Goal: Information Seeking & Learning: Learn about a topic

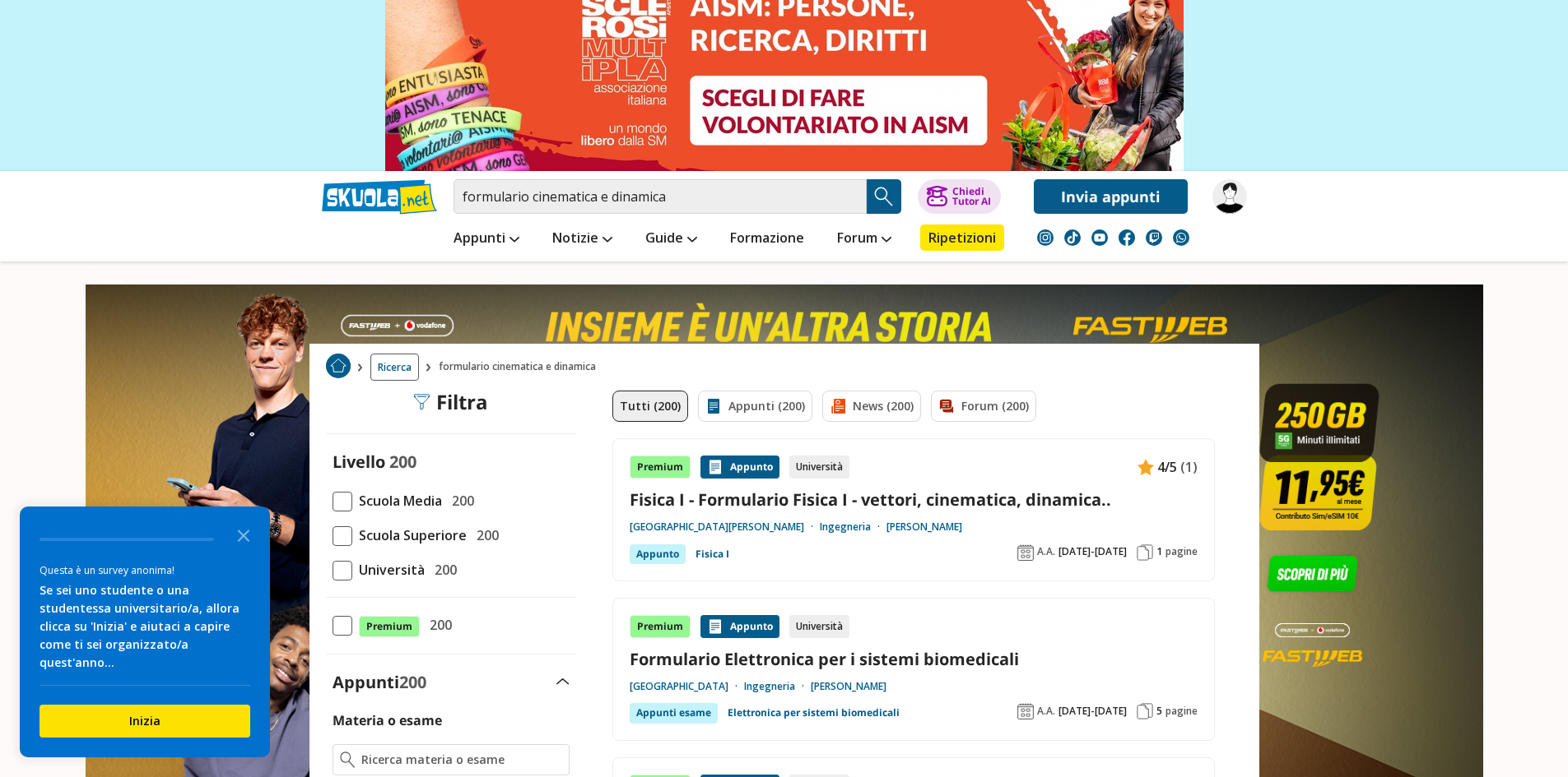
scroll to position [82, 0]
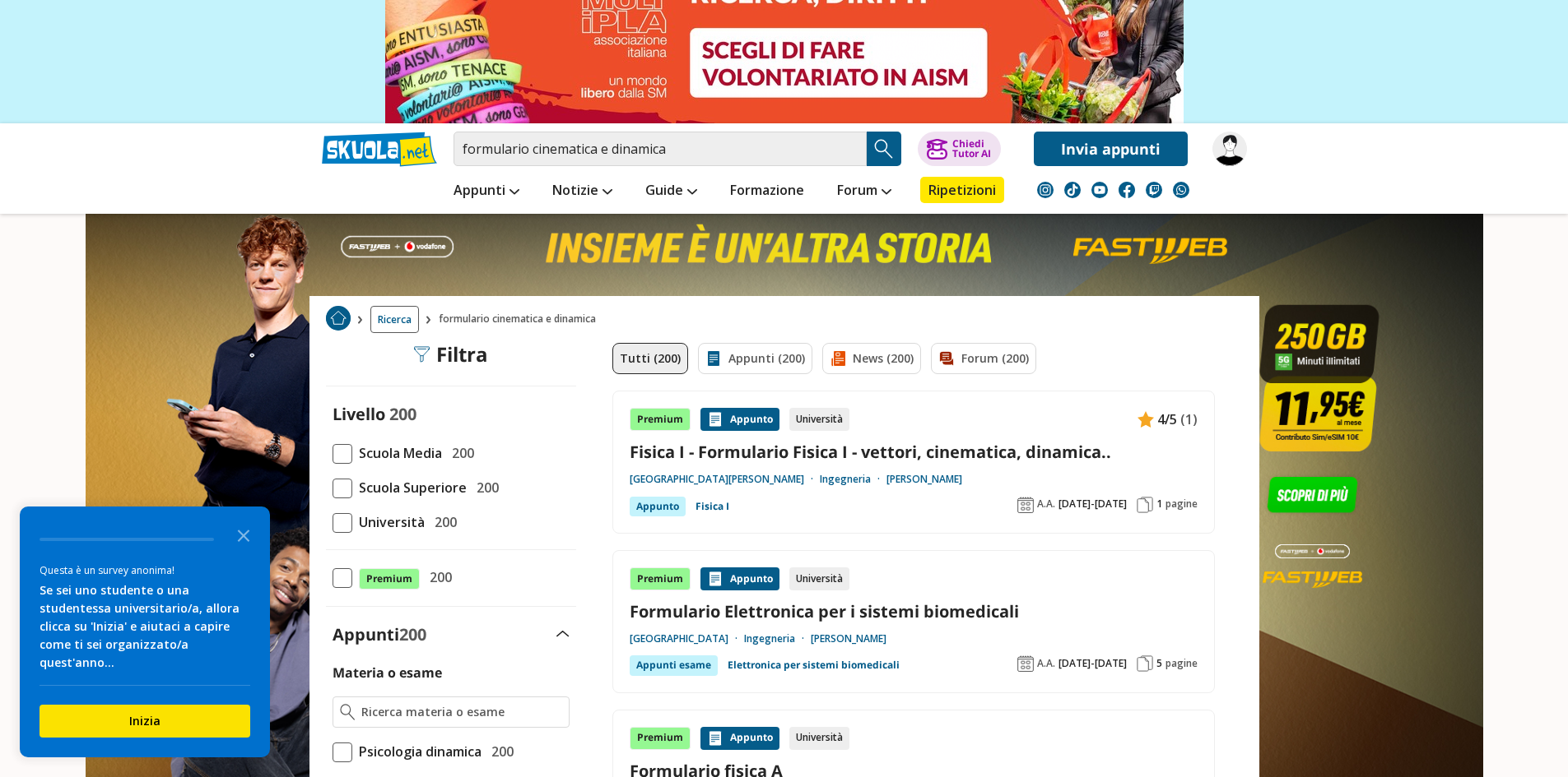
click at [727, 456] on link "Fisica I - Formulario Fisica I - vettori, cinematica, dinamica.." at bounding box center [913, 452] width 568 height 22
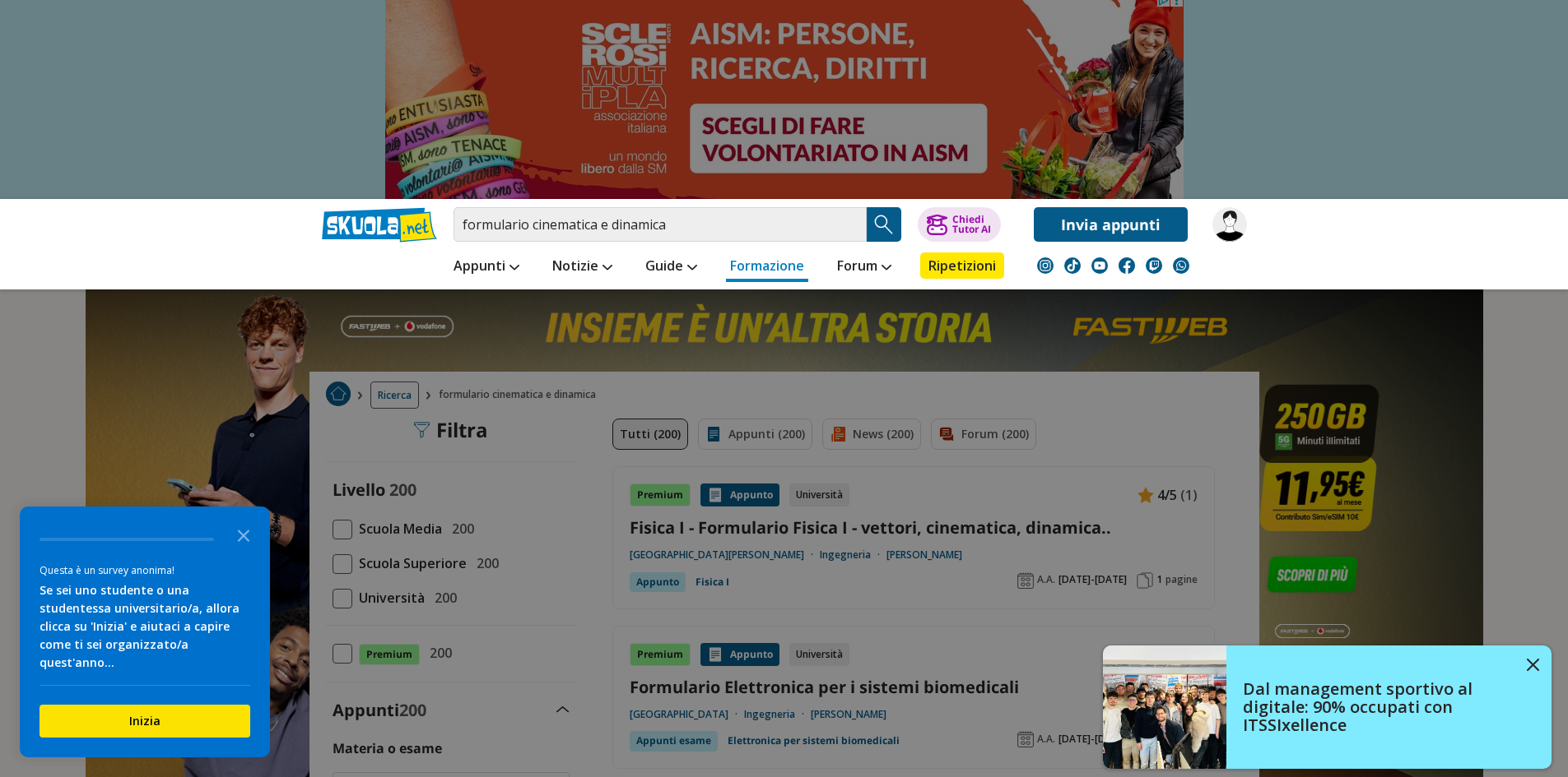
scroll to position [0, 0]
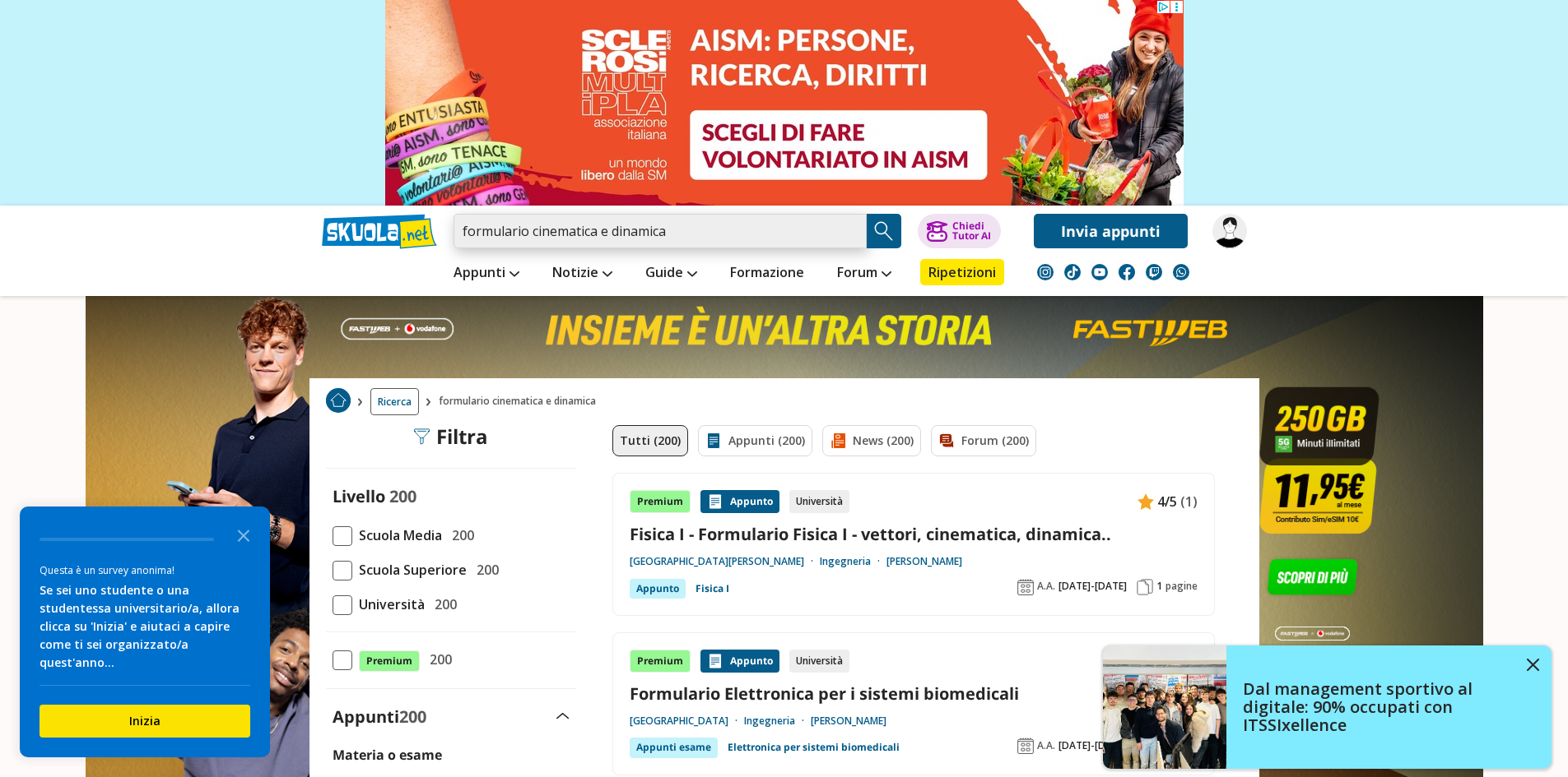
drag, startPoint x: 526, startPoint y: 232, endPoint x: 435, endPoint y: 232, distance: 91.0
click at [434, 232] on div "formulario cinematica e dinamica Trova un tutor esperto su questo argomento Chi…" at bounding box center [784, 227] width 949 height 43
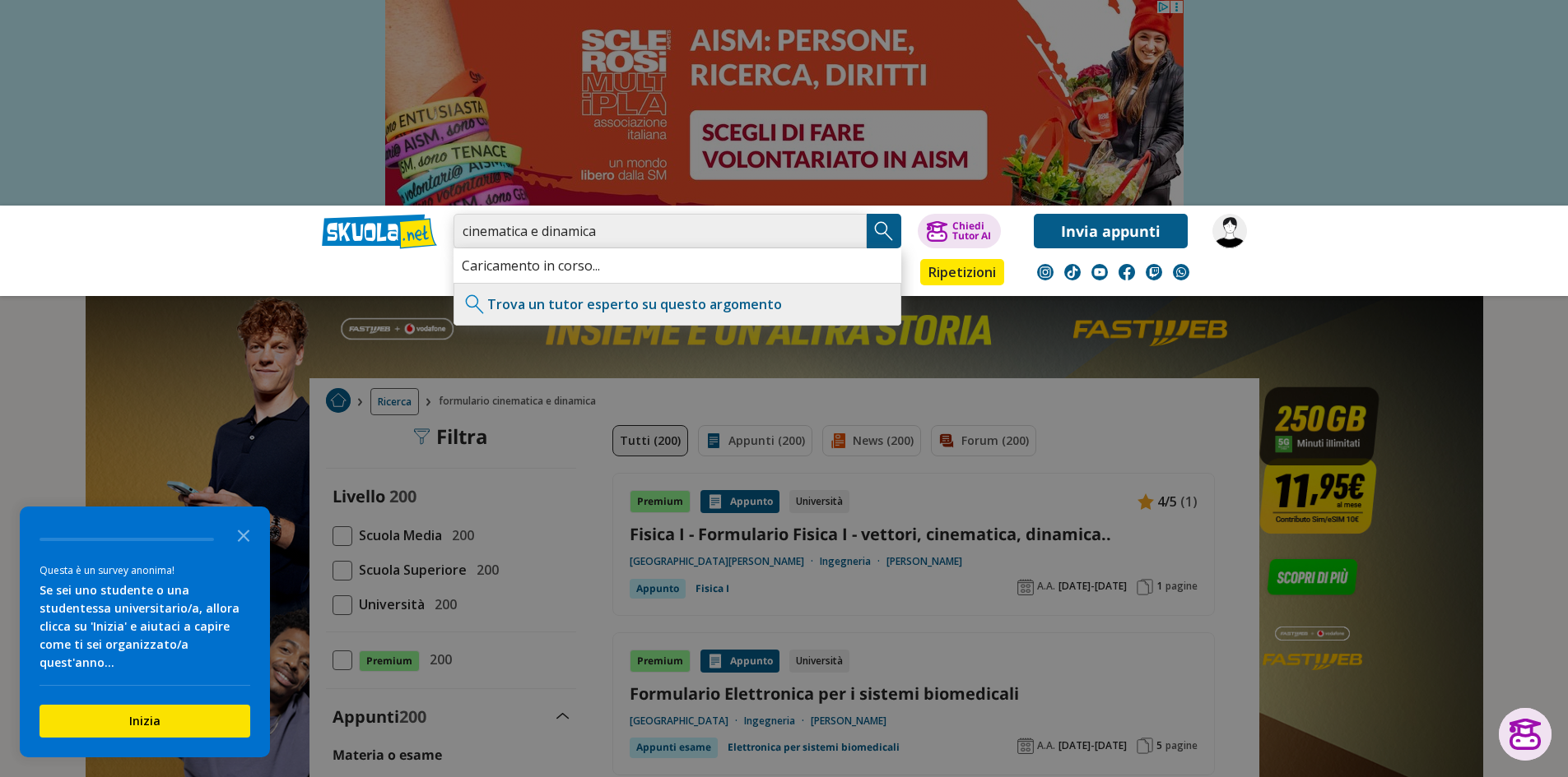
type input "cinematica e dinamica"
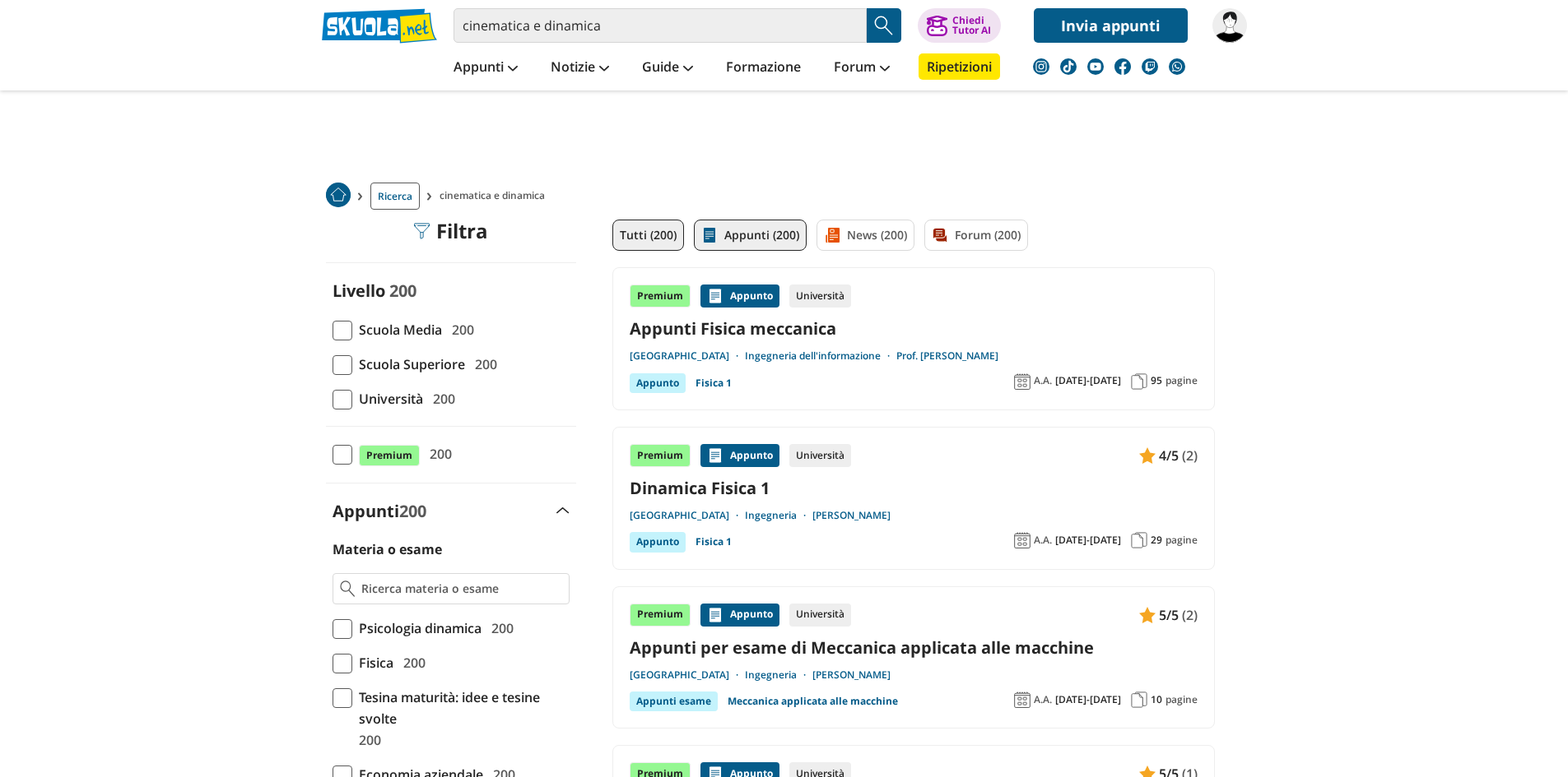
click at [744, 232] on link "Appunti (200)" at bounding box center [750, 235] width 113 height 32
